Goal: Information Seeking & Learning: Learn about a topic

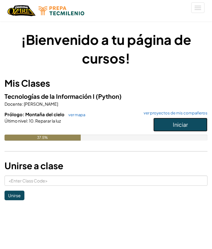
click at [163, 122] on button "Iniciar" at bounding box center [180, 125] width 54 height 14
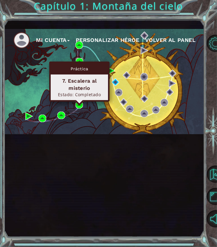
click at [80, 65] on img at bounding box center [80, 62] width 8 height 8
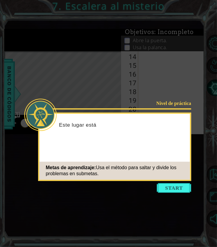
scroll to position [192, 0]
click at [183, 183] on button "Start" at bounding box center [174, 188] width 34 height 10
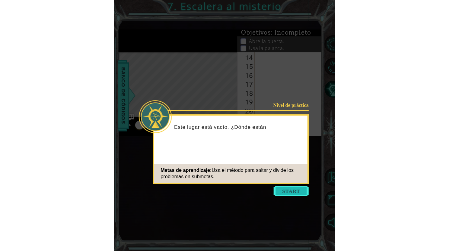
scroll to position [0, 0]
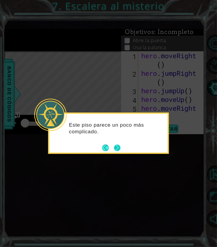
click at [116, 147] on button "Next" at bounding box center [117, 148] width 10 height 10
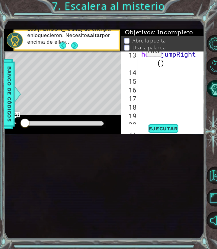
scroll to position [133, 0]
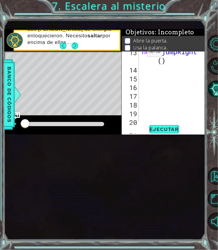
drag, startPoint x: 46, startPoint y: 27, endPoint x: -28, endPoint y: 40, distance: 75.0
click at [0, 40] on html "1 ההההההההההההההההההההההההההההההההההההההההההההההההההההההההההההההההההההההההההההה…" at bounding box center [109, 125] width 218 height 250
drag, startPoint x: 5, startPoint y: 12, endPoint x: -49, endPoint y: 19, distance: 54.4
click at [0, 19] on html "1 ההההההההההההההההההההההההההההההההההההההההההההההההההההההההההההההההההההההההההההה…" at bounding box center [109, 125] width 218 height 250
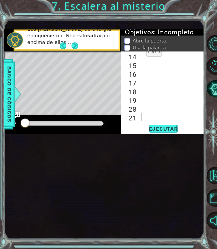
scroll to position [192, 0]
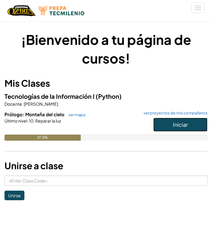
click at [176, 127] on span "Iniciar" at bounding box center [180, 124] width 15 height 7
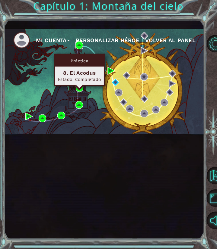
click at [77, 49] on img at bounding box center [79, 45] width 8 height 8
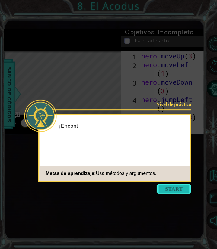
scroll to position [70, 0]
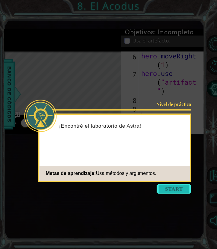
click at [182, 192] on button "Start" at bounding box center [174, 189] width 34 height 10
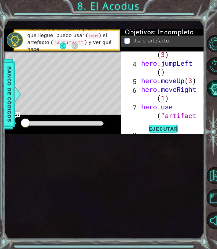
scroll to position [7, 0]
